Goal: Navigation & Orientation: Find specific page/section

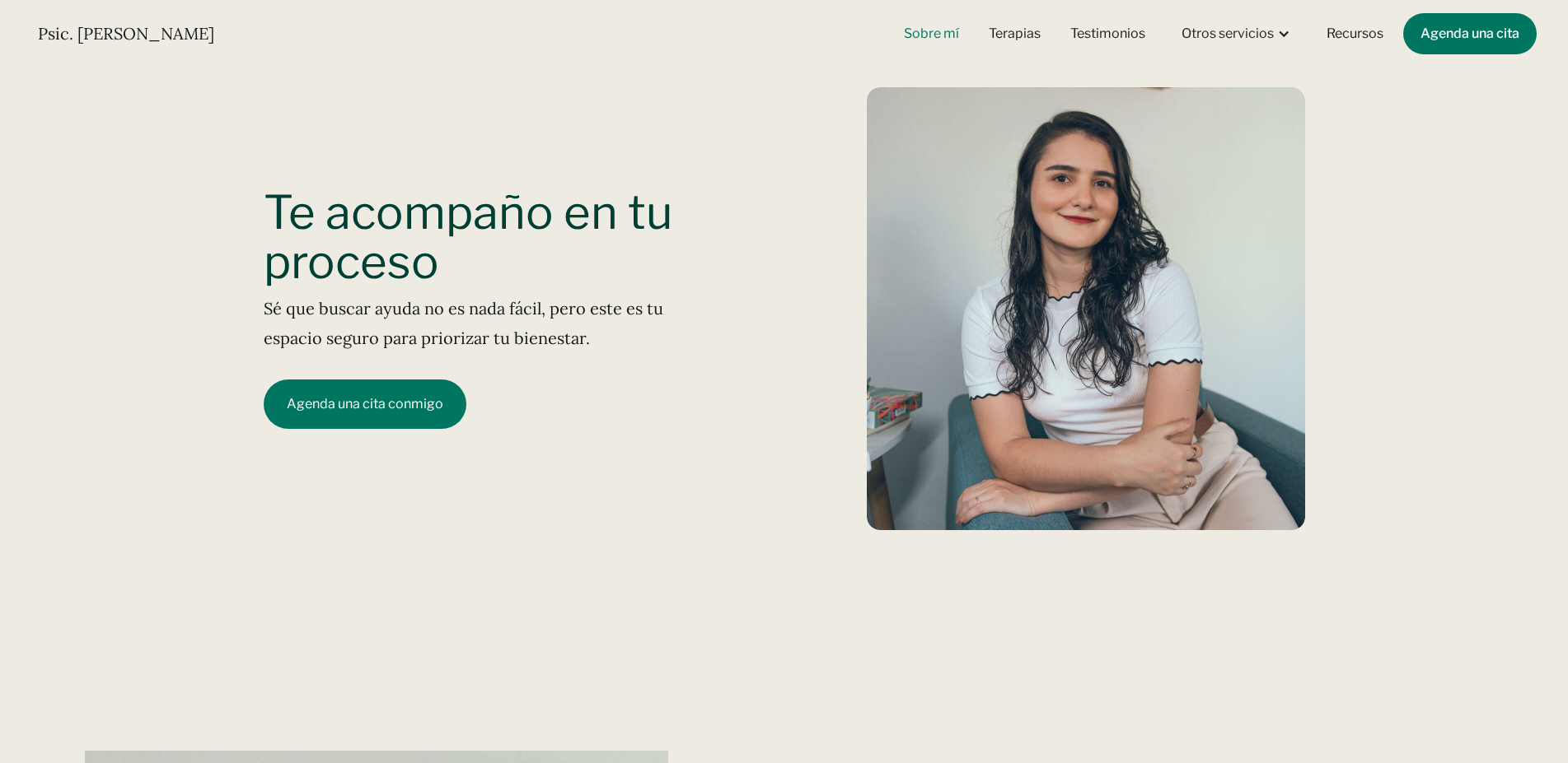
click at [917, 34] on link "Sobre mí" at bounding box center [930, 34] width 75 height 36
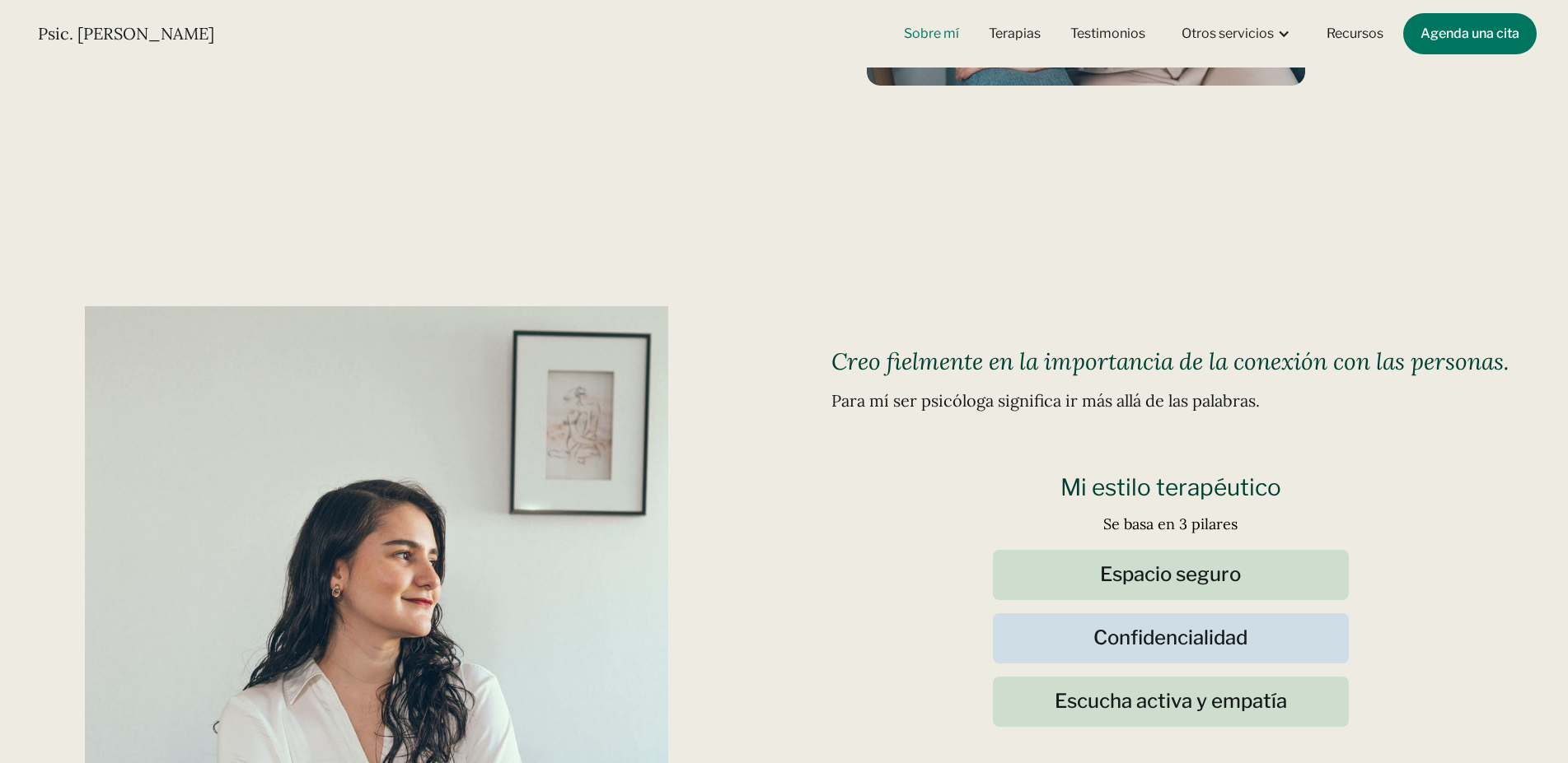
scroll to position [274, 0]
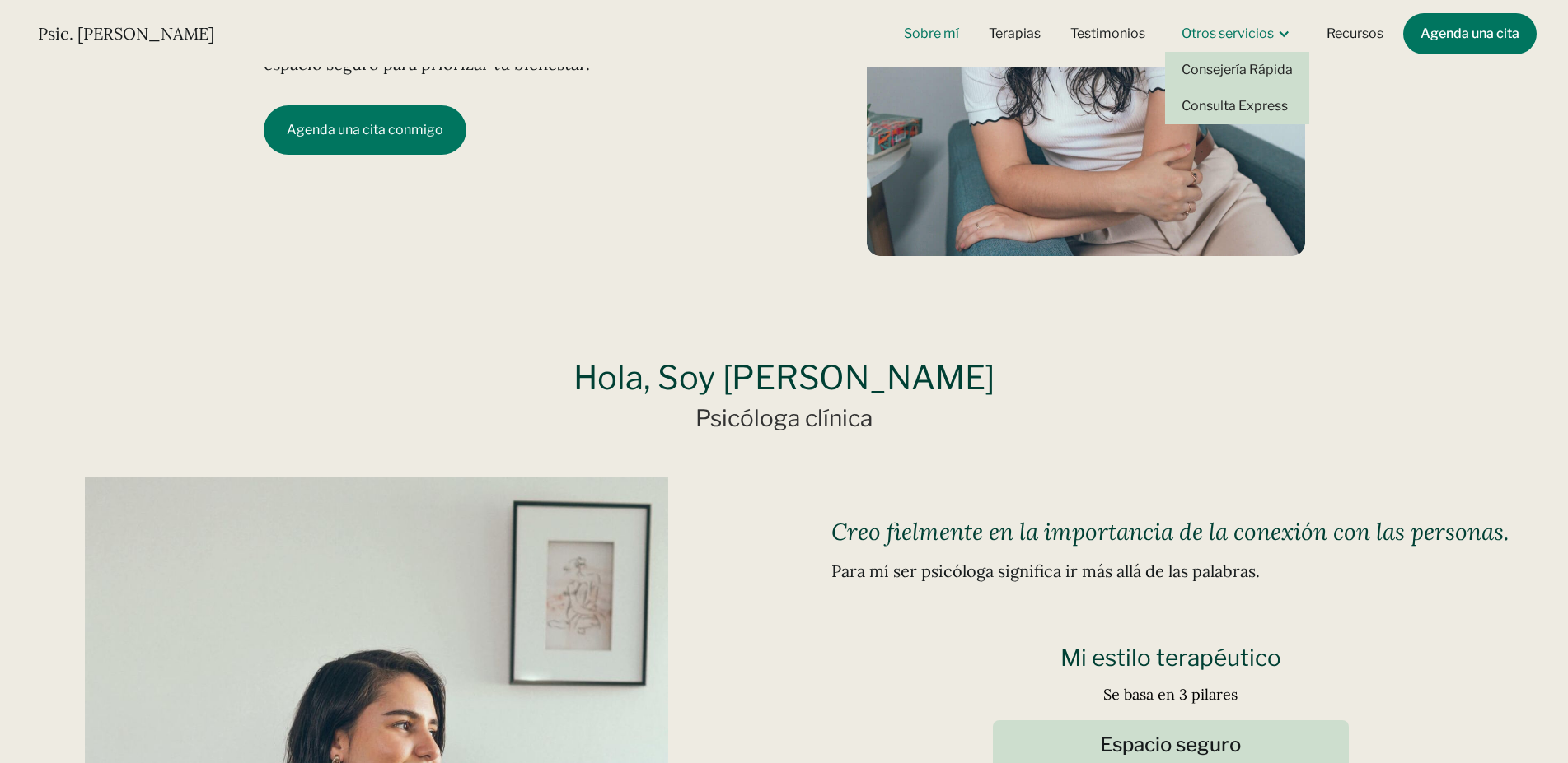
click at [1238, 38] on div "Otros servicios" at bounding box center [1227, 33] width 92 height 16
click at [1241, 68] on link "Consejería Rápida" at bounding box center [1237, 70] width 144 height 36
click at [1342, 31] on link "Recursos" at bounding box center [1354, 34] width 76 height 36
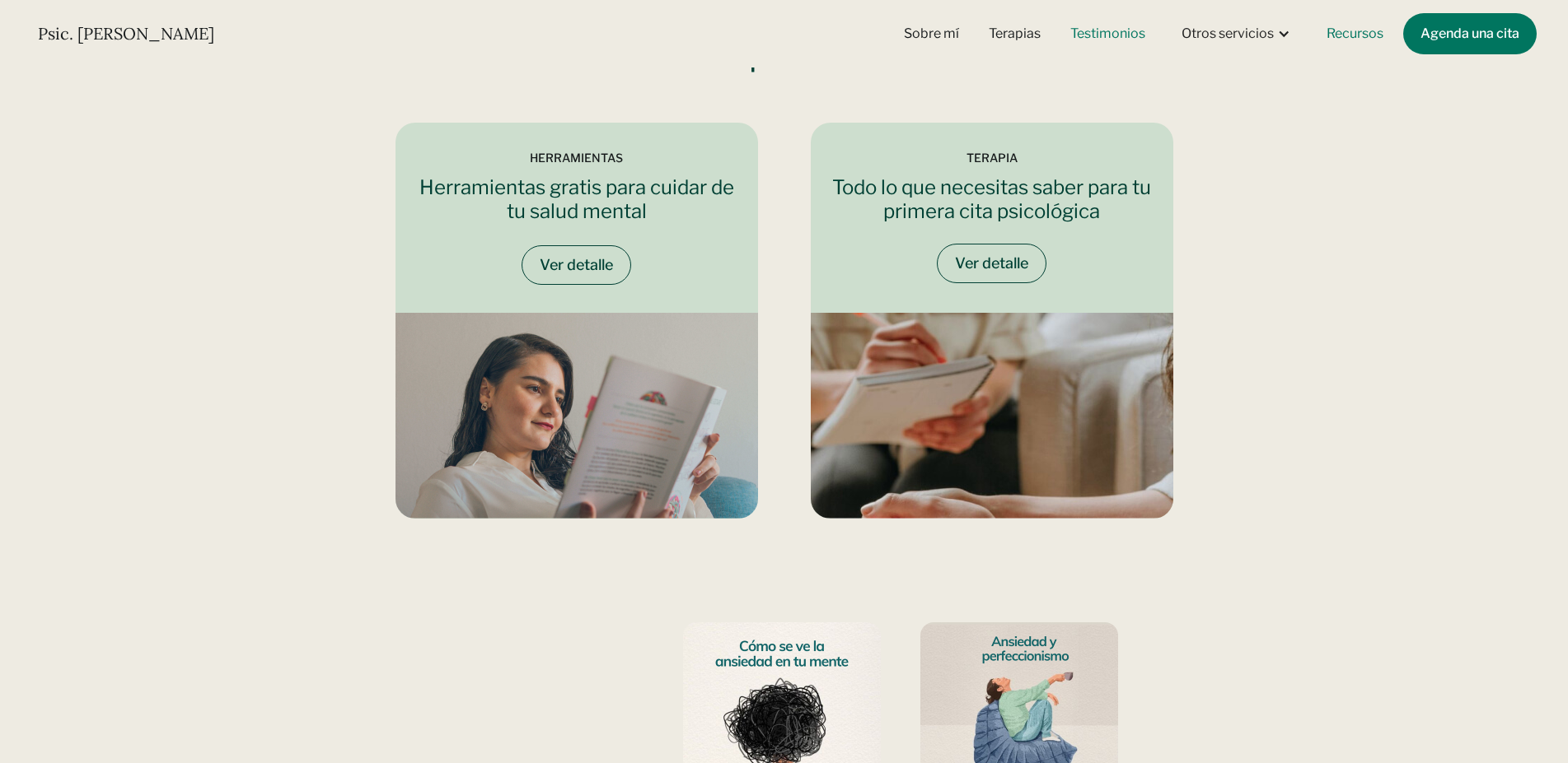
scroll to position [2664, 0]
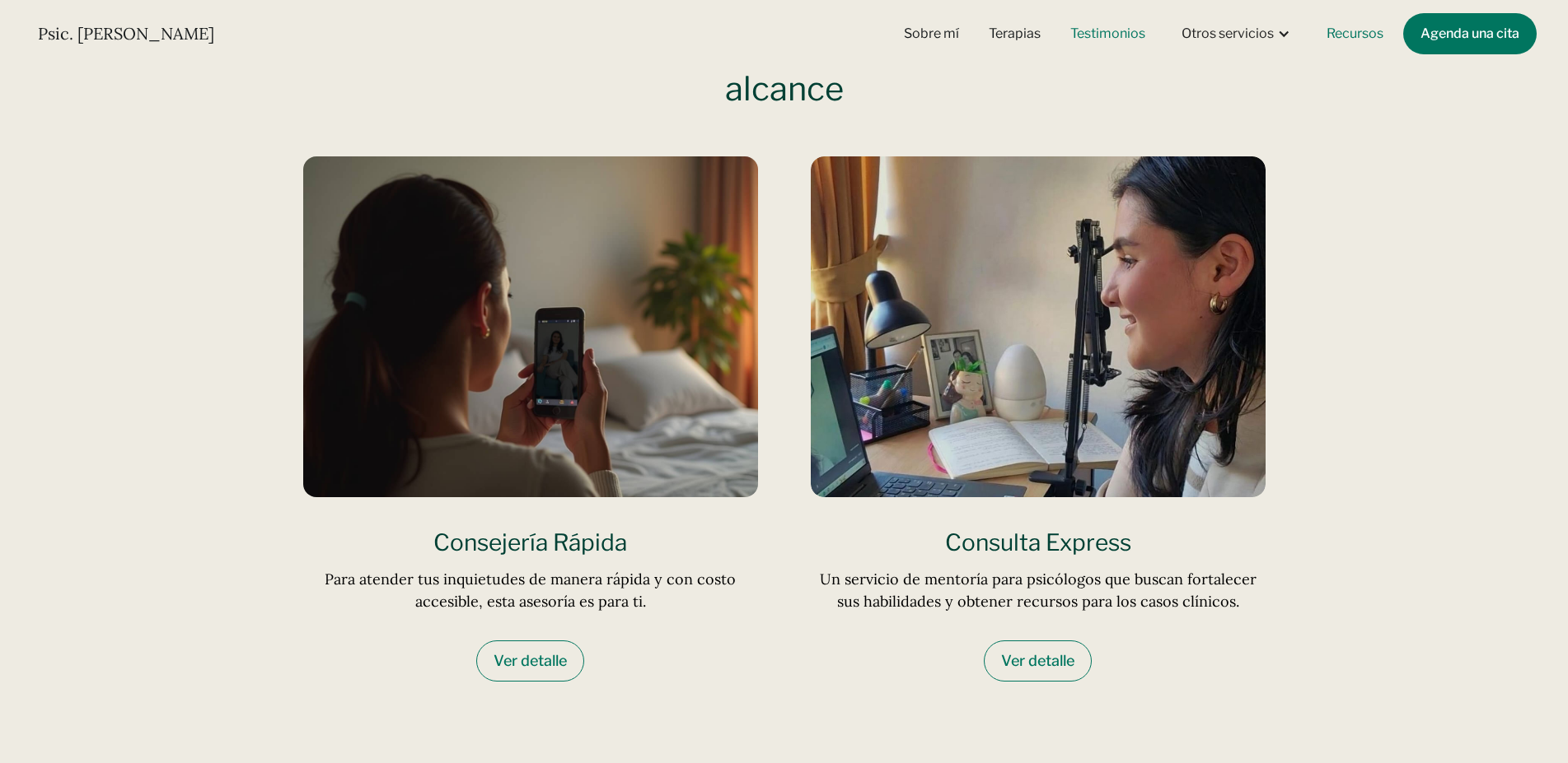
click at [1117, 40] on link "Testimonios" at bounding box center [1108, 34] width 94 height 36
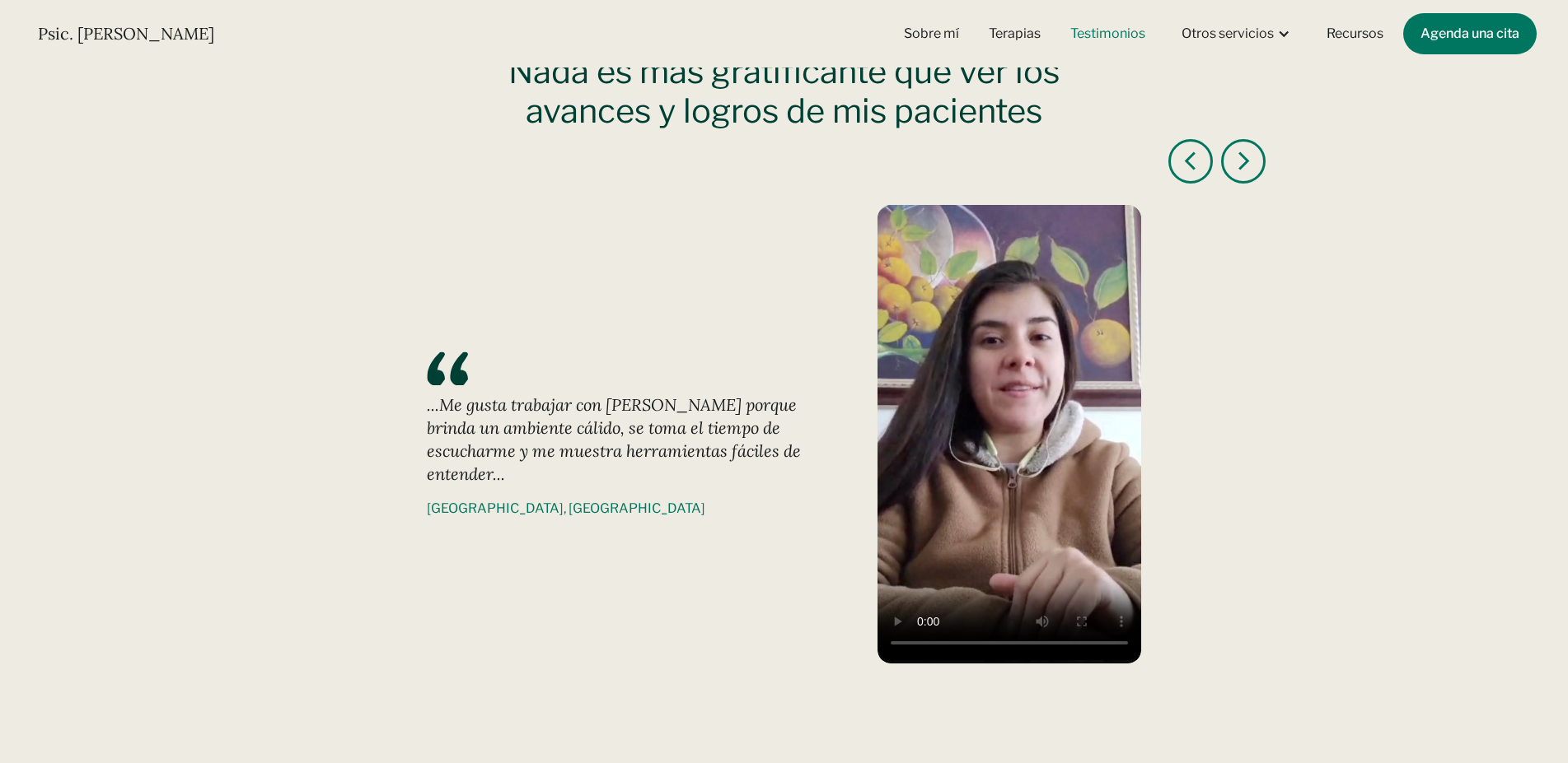
click at [1246, 174] on div "next slide" at bounding box center [1243, 161] width 44 height 44
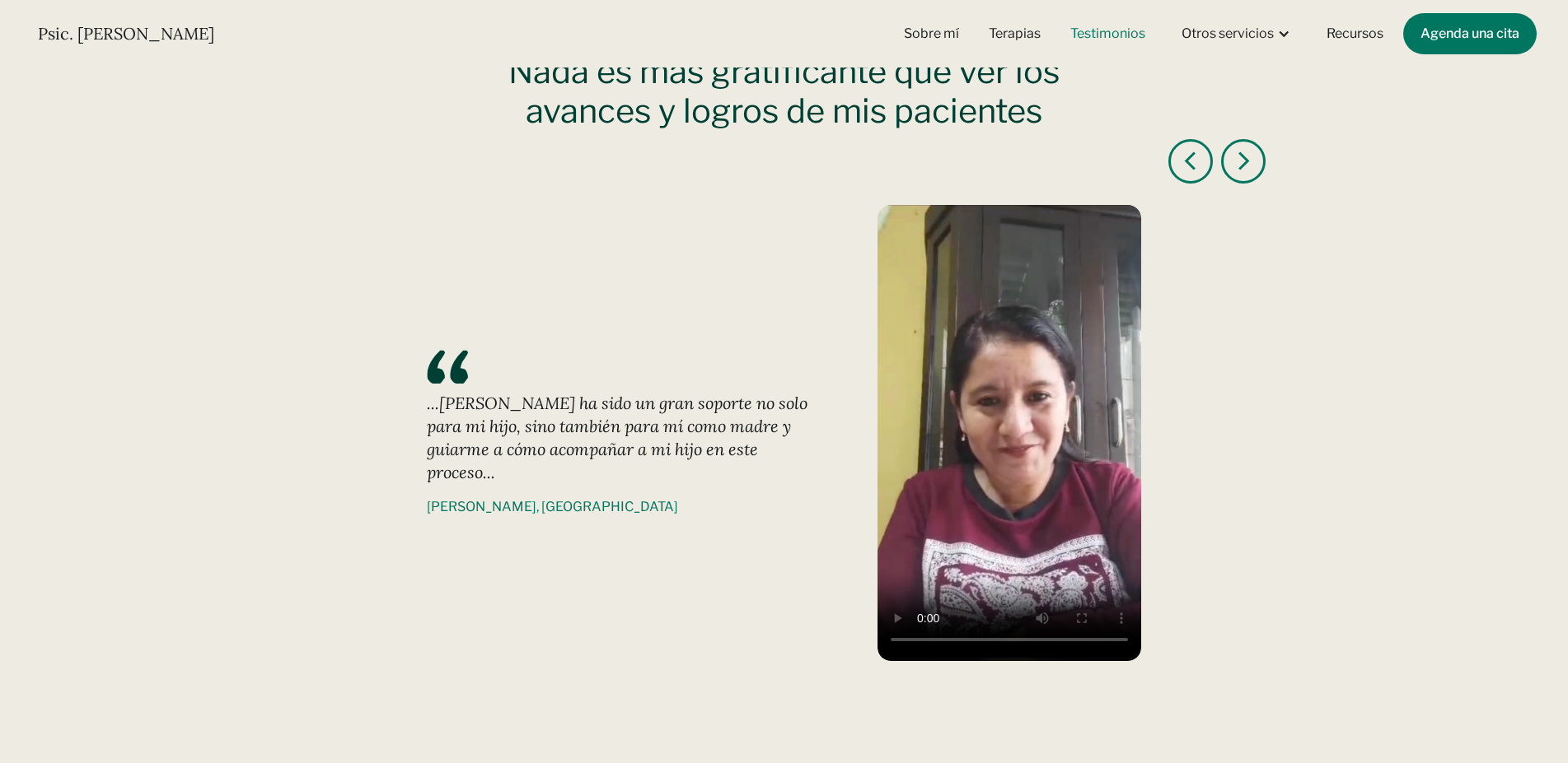
click at [1178, 165] on div "previous slide" at bounding box center [1190, 161] width 44 height 44
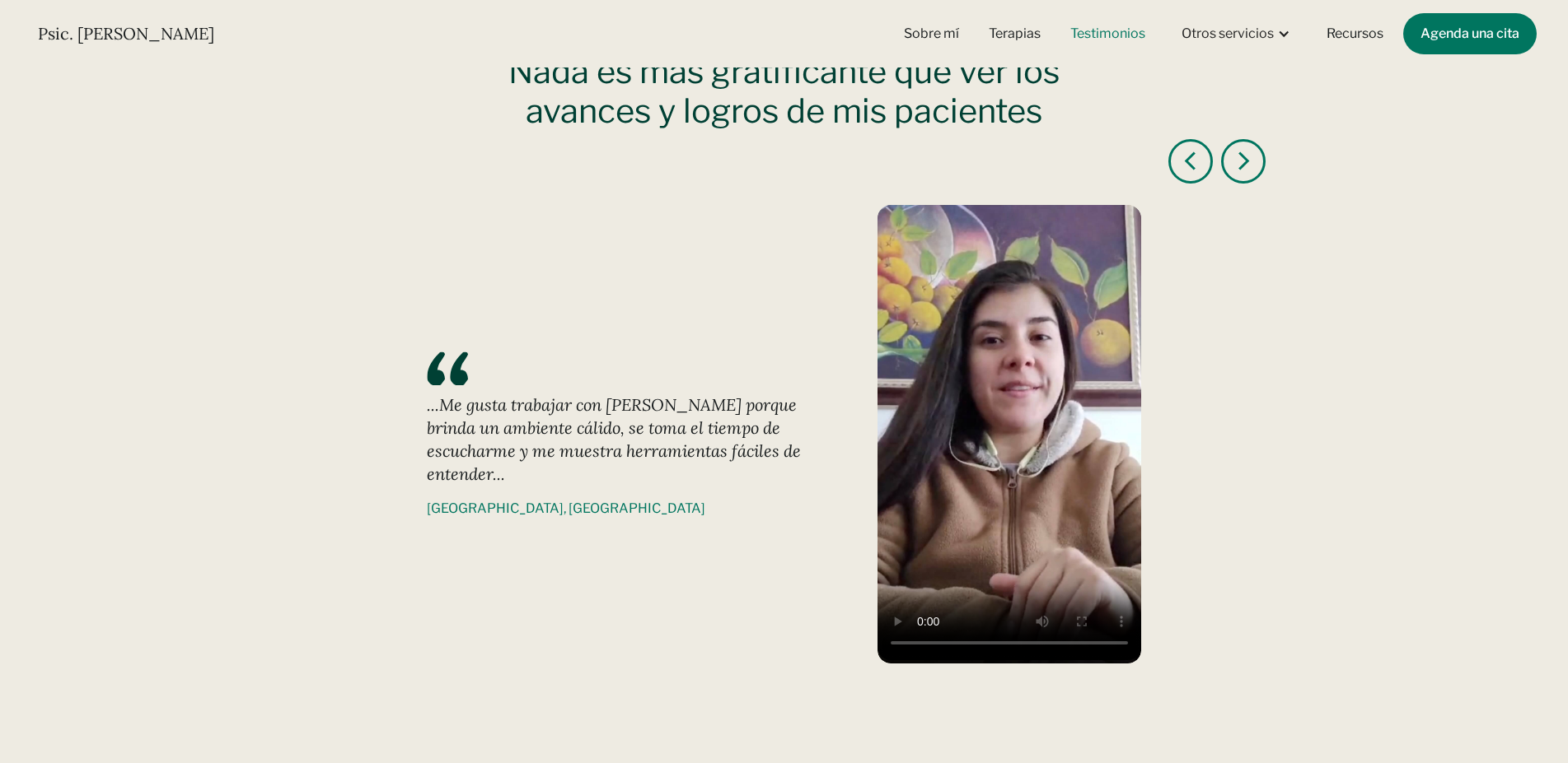
click at [1178, 165] on div "previous slide" at bounding box center [1190, 161] width 44 height 44
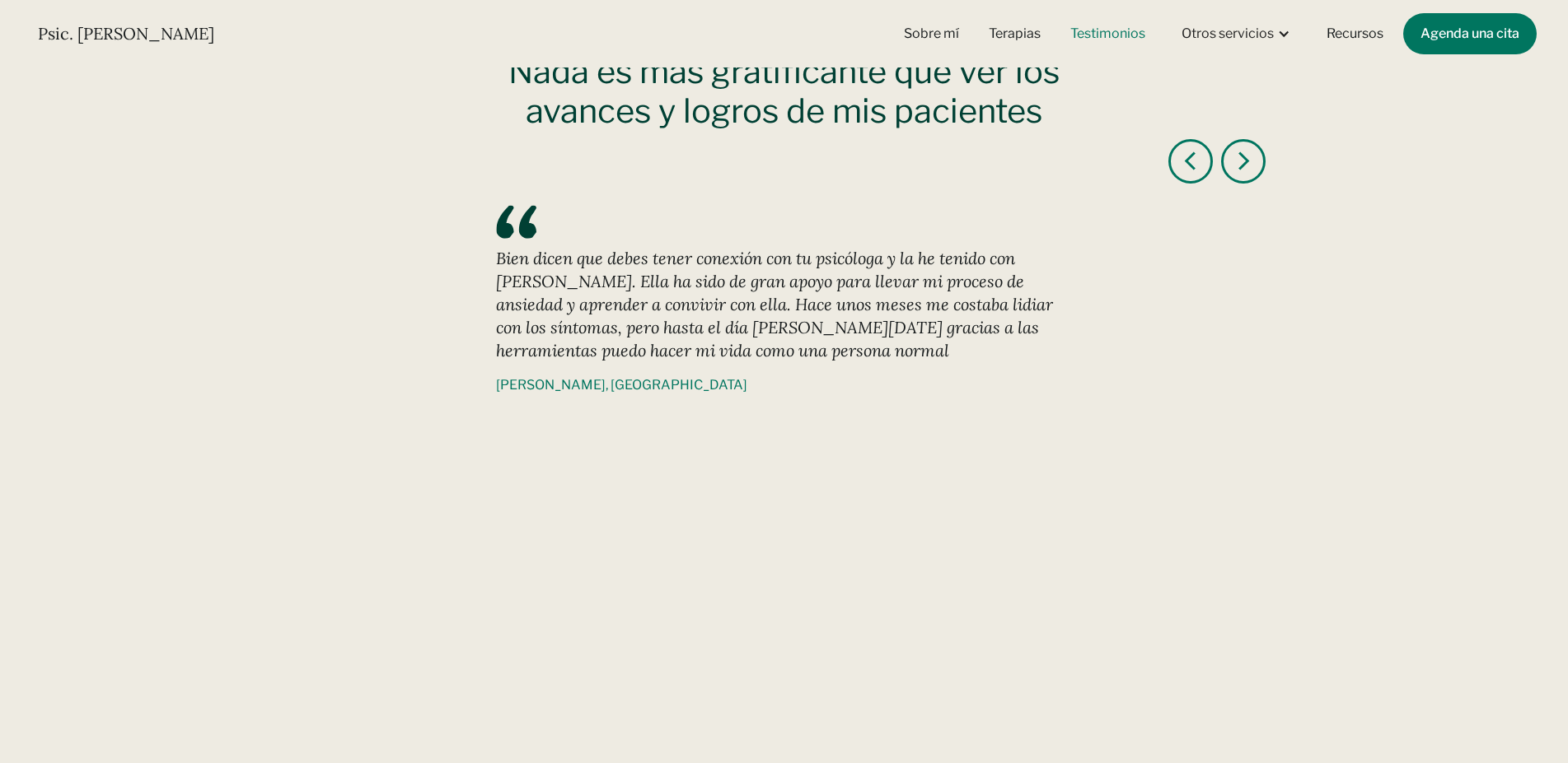
click at [1238, 160] on div "next slide" at bounding box center [1243, 161] width 20 height 20
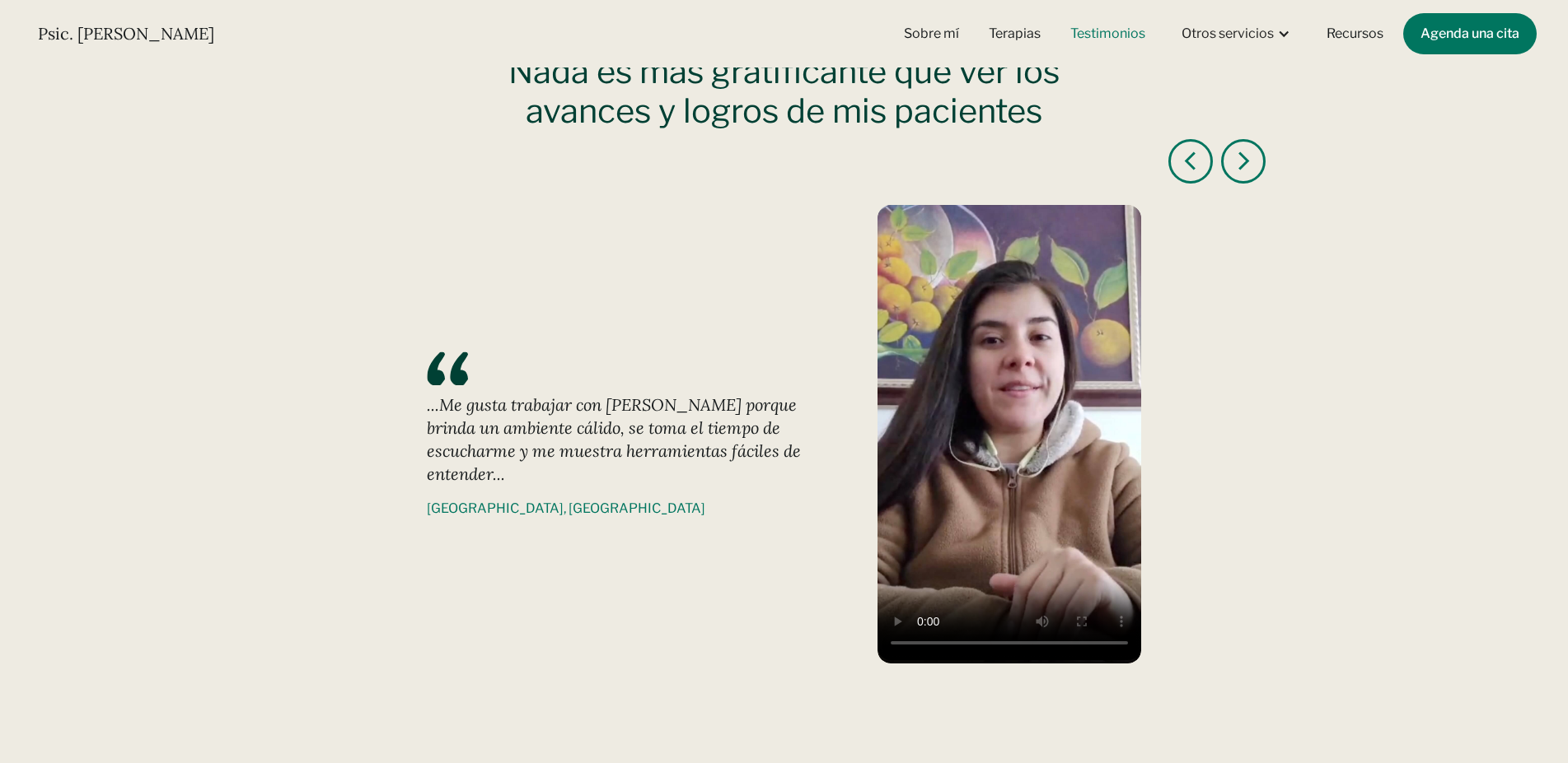
click at [1238, 160] on div "next slide" at bounding box center [1243, 161] width 20 height 20
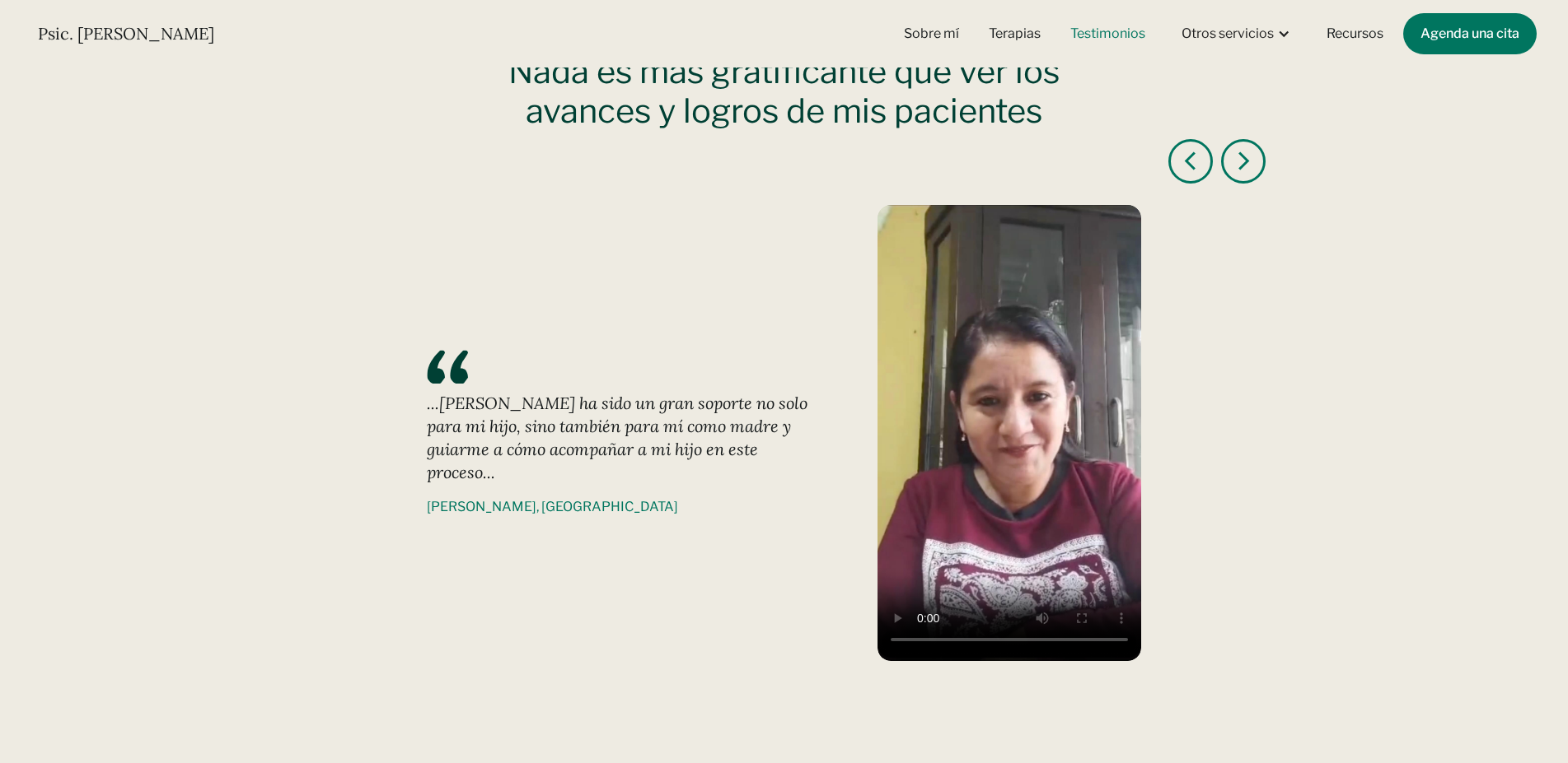
click at [1238, 160] on div "next slide" at bounding box center [1243, 161] width 20 height 20
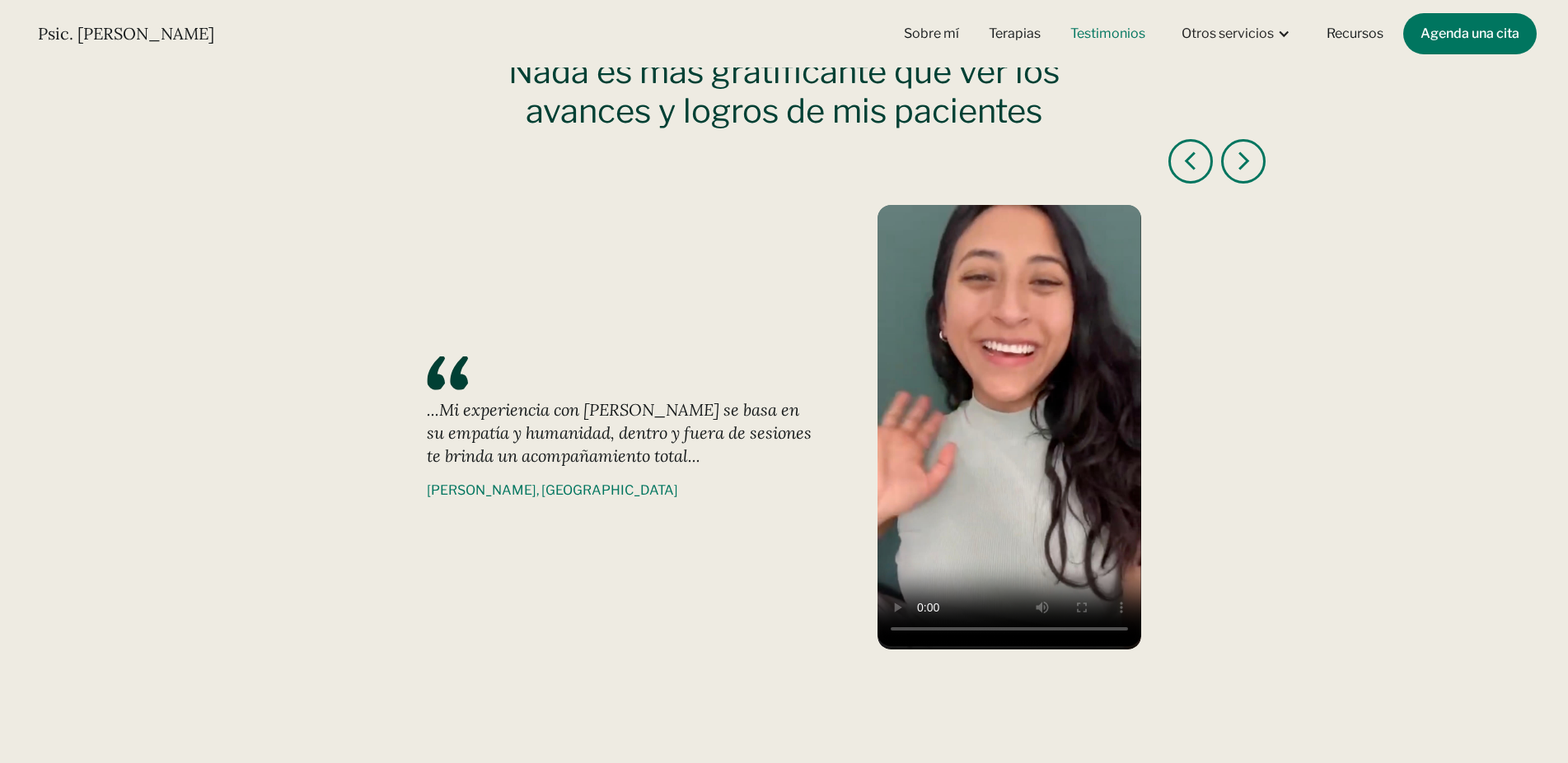
click at [1238, 160] on div "next slide" at bounding box center [1243, 161] width 20 height 20
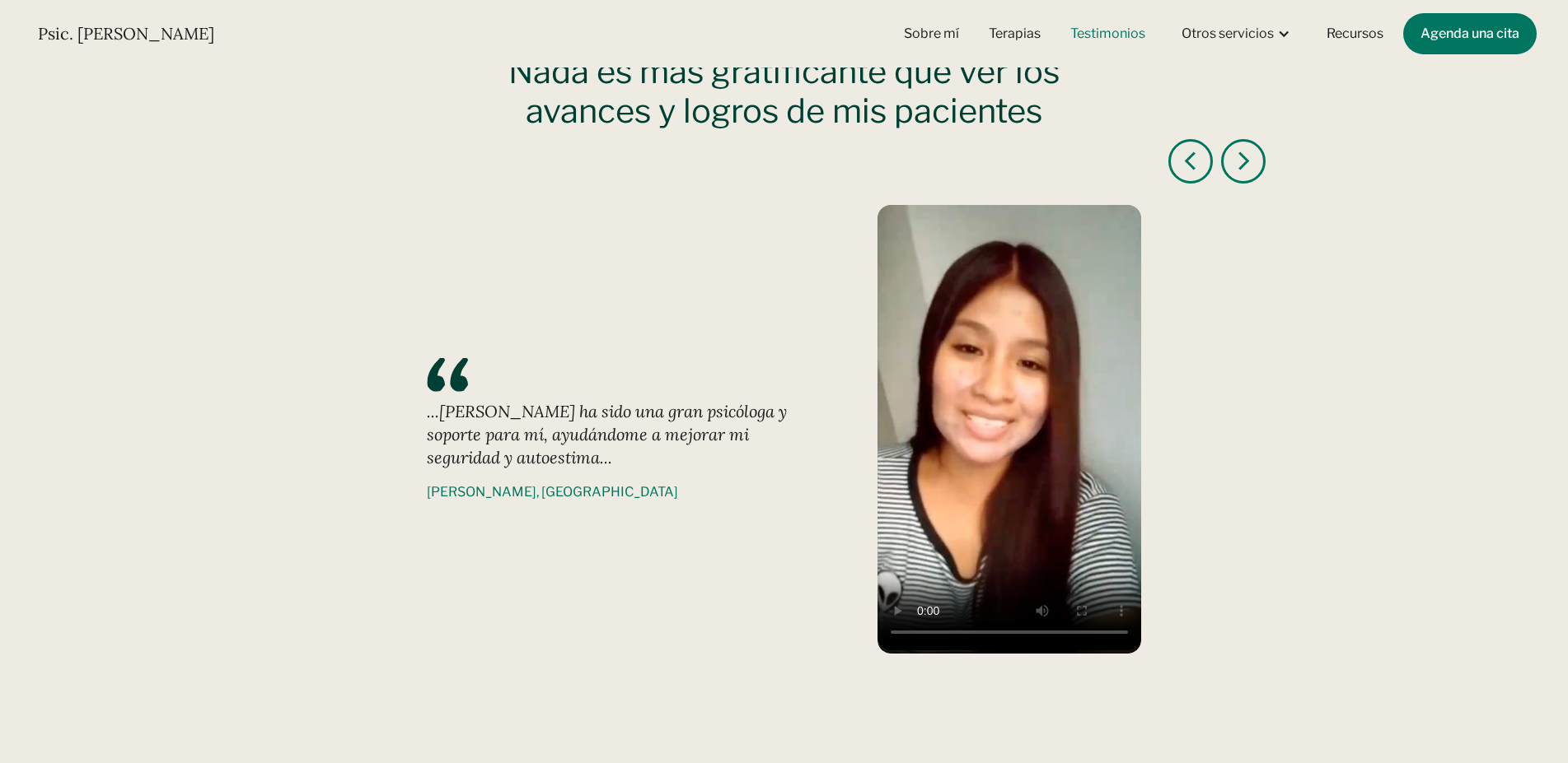
click at [1238, 160] on div "next slide" at bounding box center [1243, 161] width 20 height 20
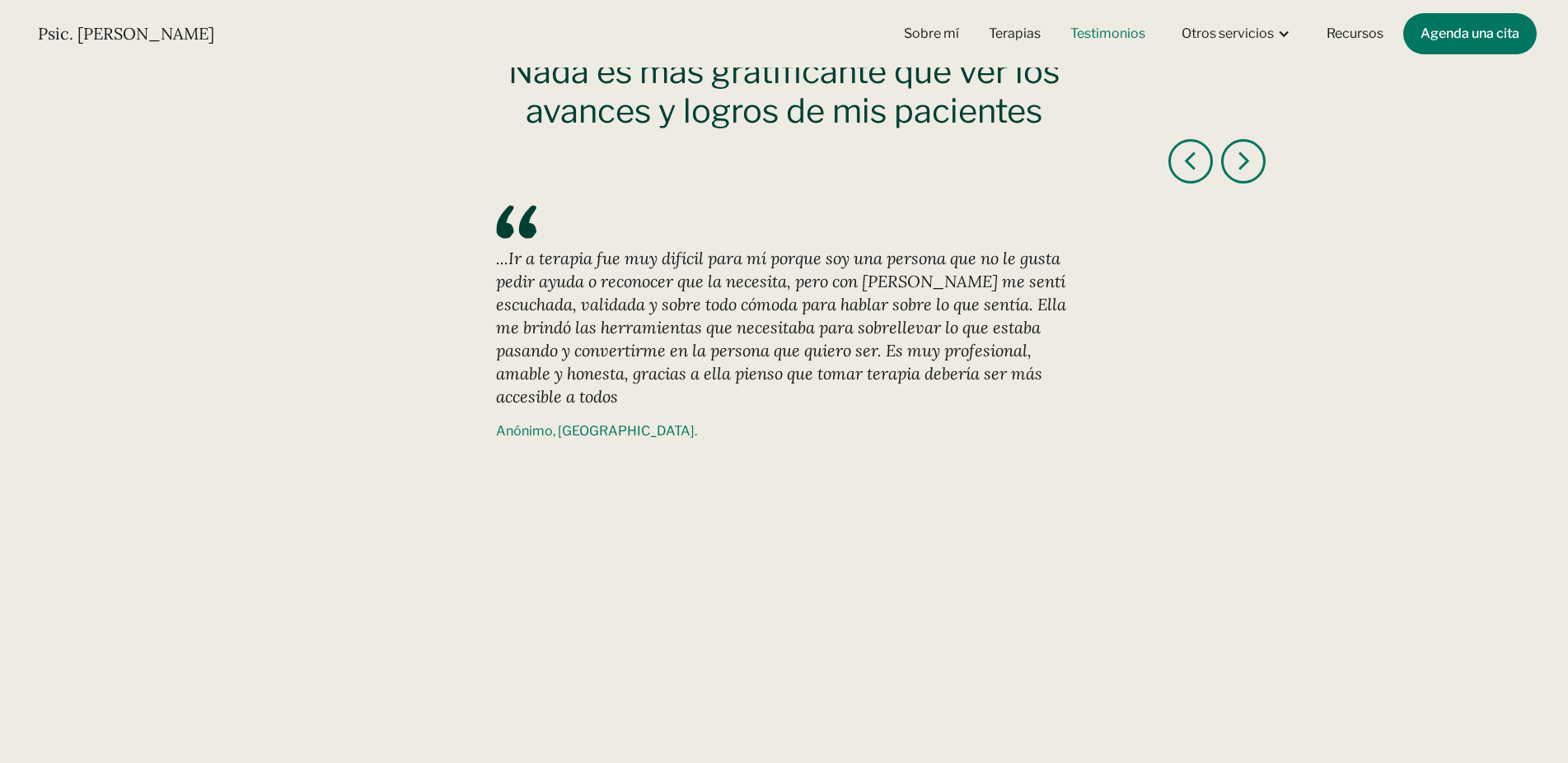
click at [1238, 161] on div "next slide" at bounding box center [1243, 161] width 20 height 20
